Goal: Information Seeking & Learning: Find specific fact

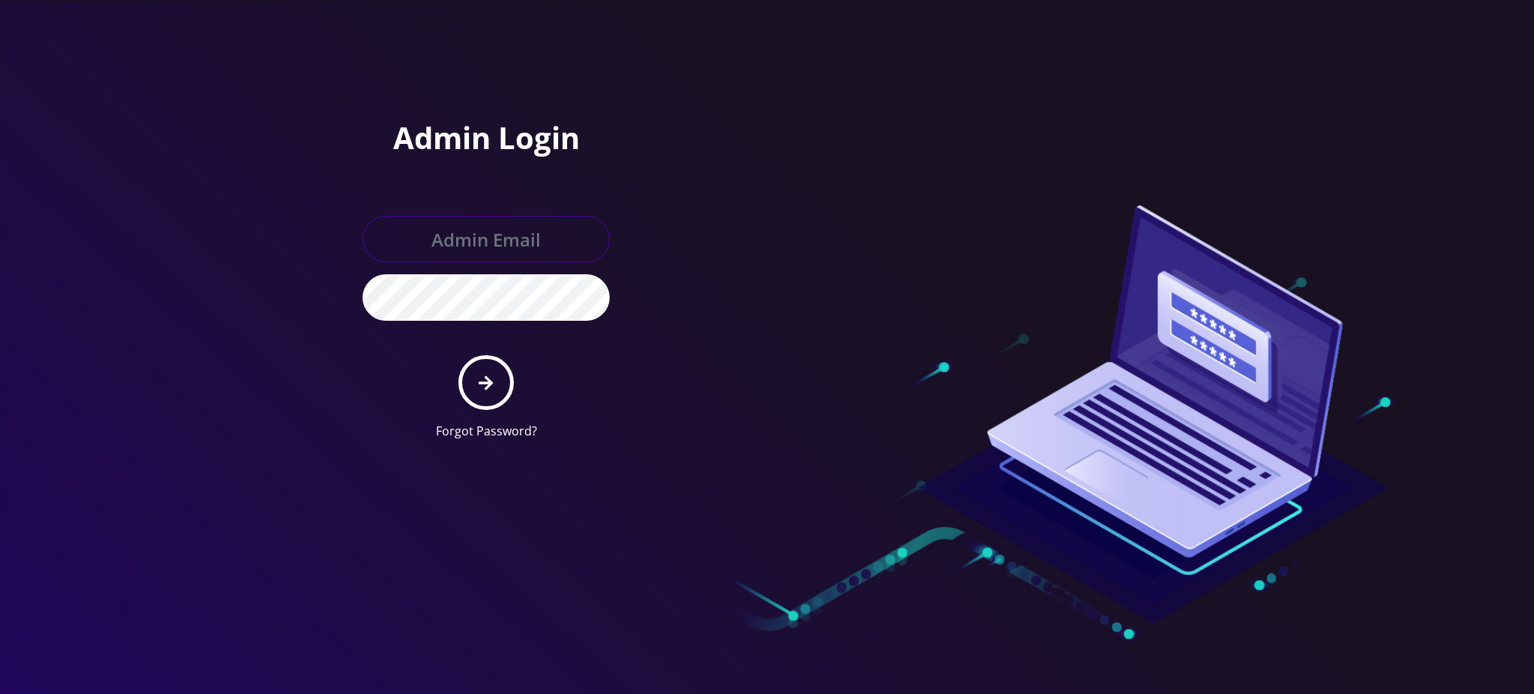
type input "rochelle@teltik.com"
click at [496, 396] on button "submit" at bounding box center [485, 382] width 55 height 55
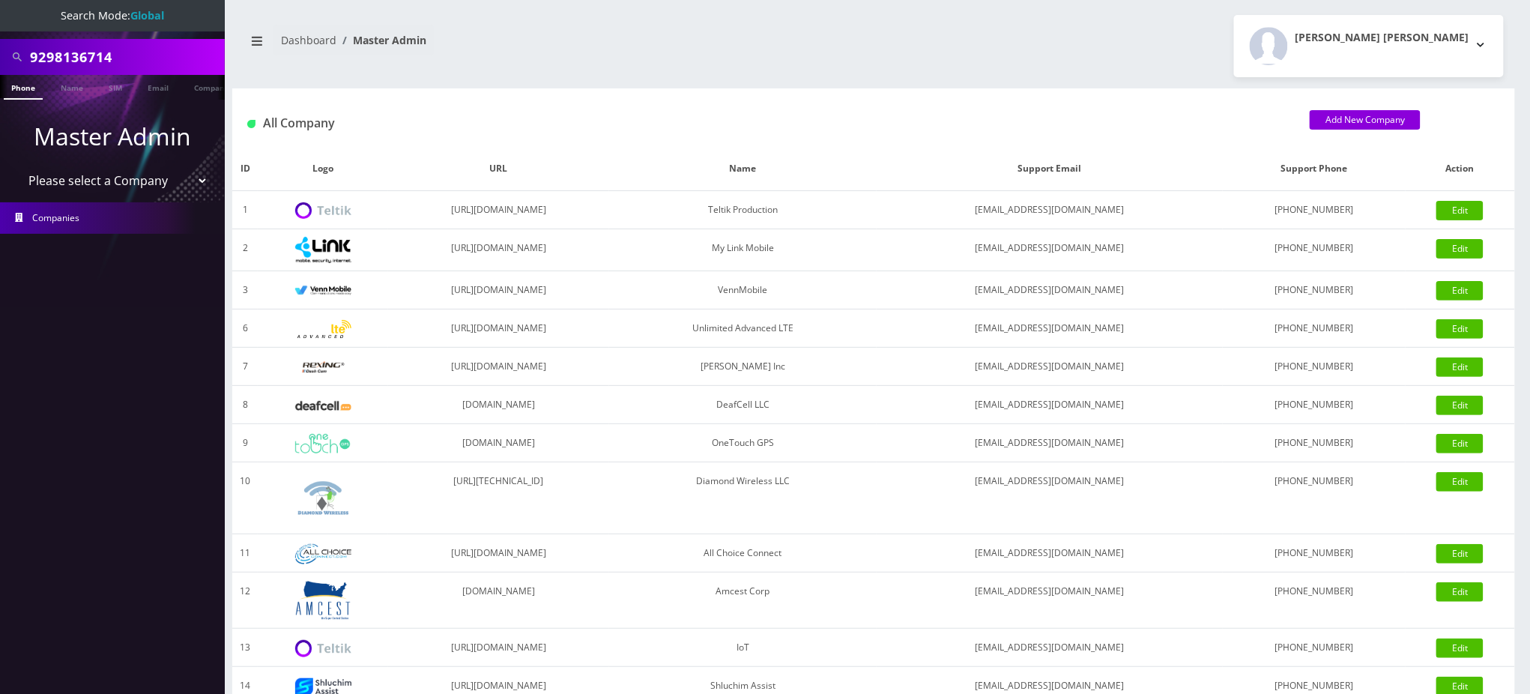
drag, startPoint x: 139, startPoint y: 53, endPoint x: 0, endPoint y: 25, distance: 141.5
click at [0, 25] on nav "Search Mode: Global 9298136714 Phone Name SIM Email Company Customer Master Adm…" at bounding box center [112, 347] width 225 height 694
paste input "Simon Raczkowiak"
type input "Simon Raczkowiak"
click at [74, 87] on link "Name" at bounding box center [71, 87] width 37 height 25
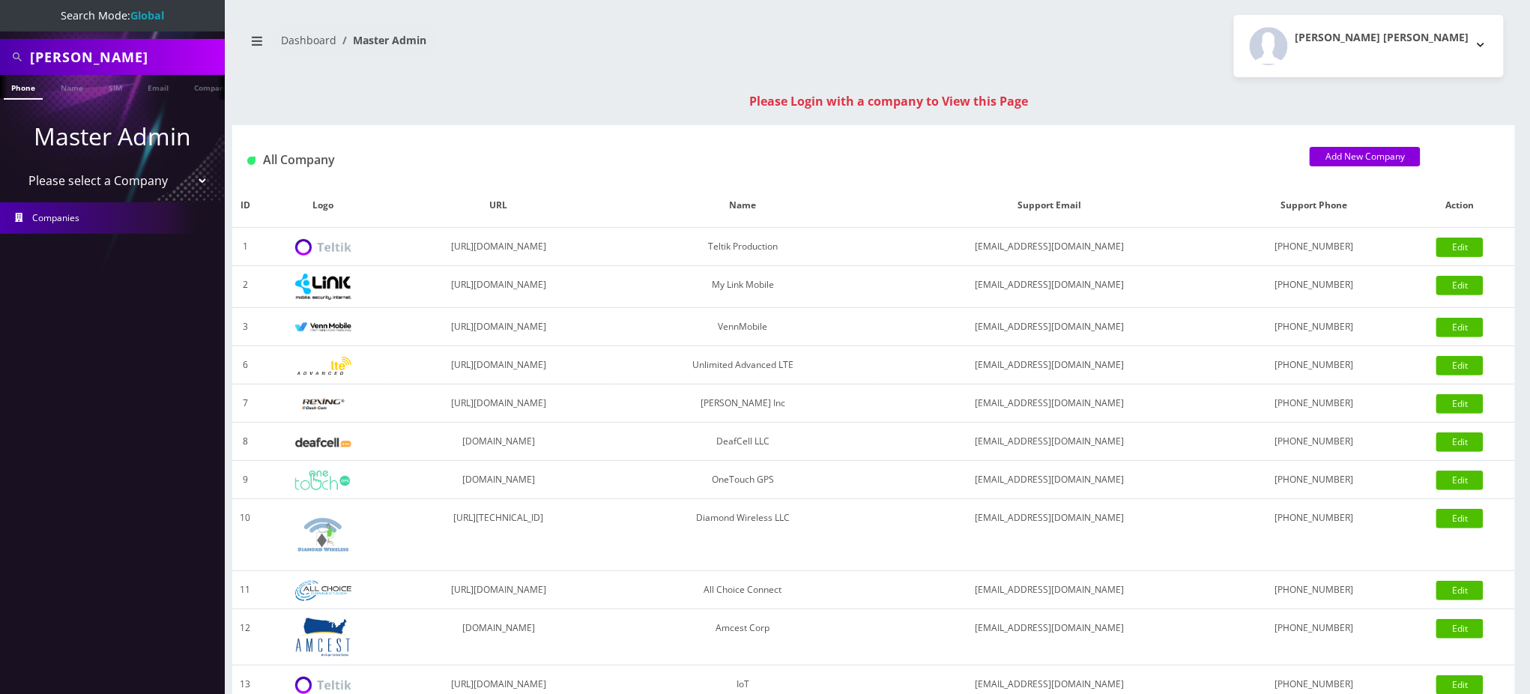
click at [46, 61] on input "[PERSON_NAME]" at bounding box center [125, 57] width 191 height 28
type input "Raczkowiak"
click at [67, 82] on link "Name" at bounding box center [71, 87] width 37 height 25
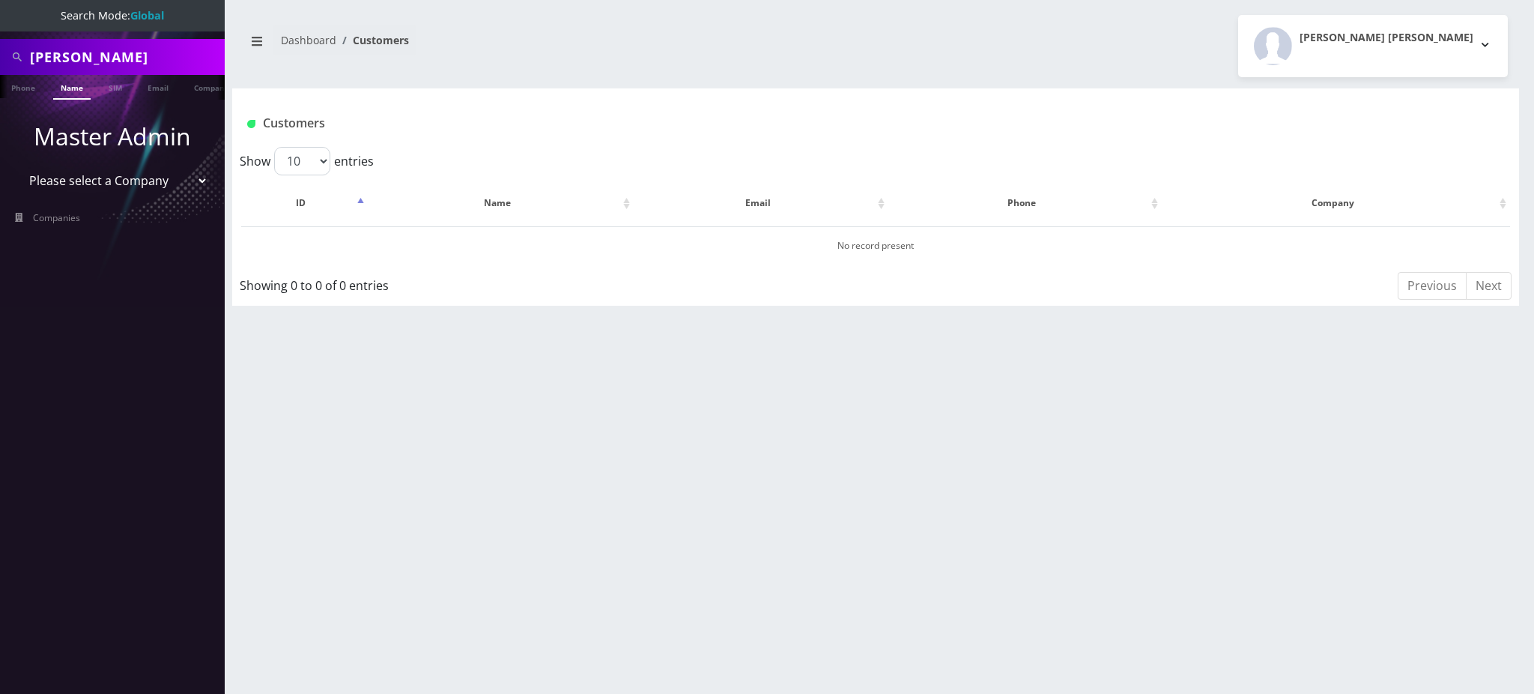
drag, startPoint x: 149, startPoint y: 54, endPoint x: 0, endPoint y: 31, distance: 150.8
click at [0, 32] on nav "Search Mode: Global Raczkowiak Phone Name SIM Email Company Customer Master Adm…" at bounding box center [112, 347] width 225 height 694
paste input "[PERSON_NAME][EMAIL_ADDRESS][DOMAIN_NAME]"
click at [152, 91] on link "Email" at bounding box center [158, 87] width 36 height 25
click at [55, 57] on input "[PERSON_NAME][EMAIL_ADDRESS][DOMAIN_NAME]" at bounding box center [125, 57] width 191 height 28
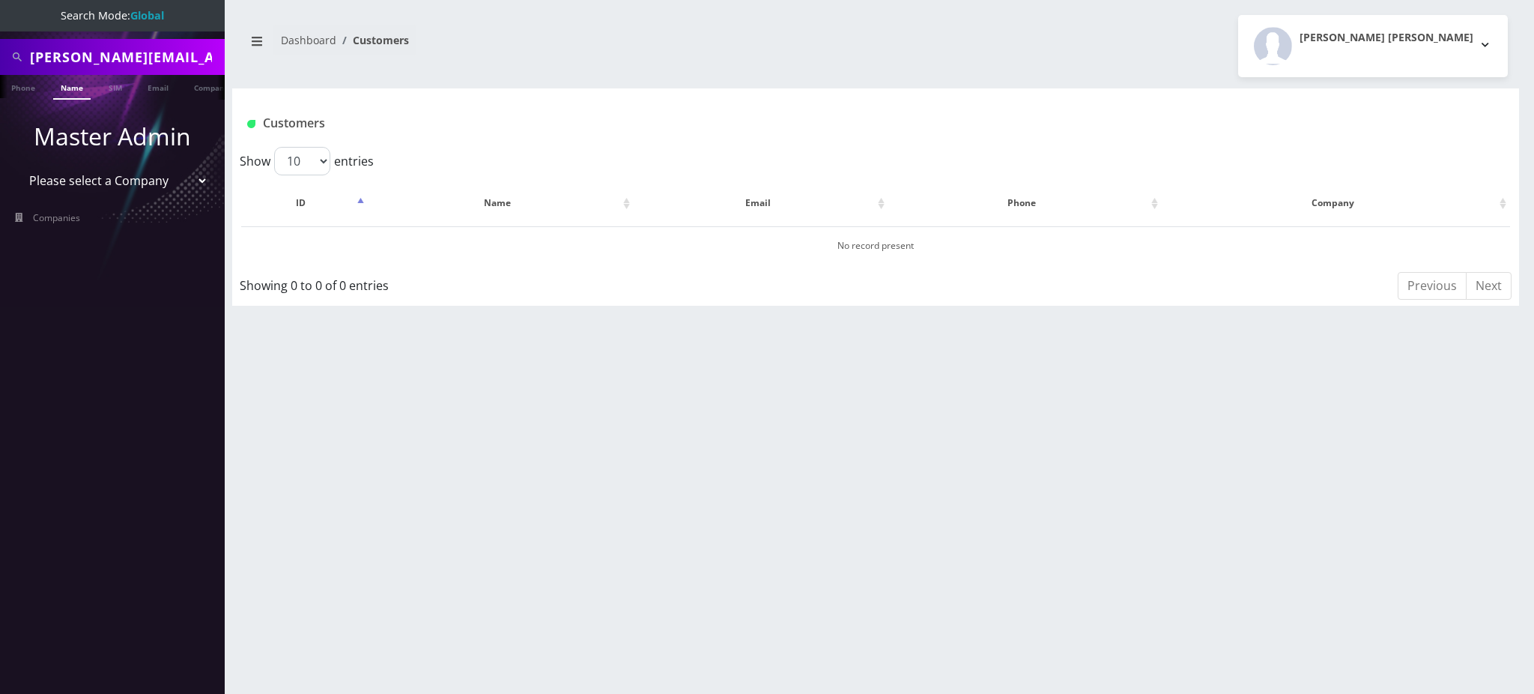
type input "[PERSON_NAME][EMAIL_ADDRESS][DOMAIN_NAME]"
click at [56, 52] on input "[PERSON_NAME][EMAIL_ADDRESS][DOMAIN_NAME]" at bounding box center [125, 57] width 191 height 28
type input "[PERSON_NAME][EMAIL_ADDRESS][DOMAIN_NAME]"
click at [157, 94] on link "Email" at bounding box center [158, 87] width 36 height 25
